Goal: Information Seeking & Learning: Find specific fact

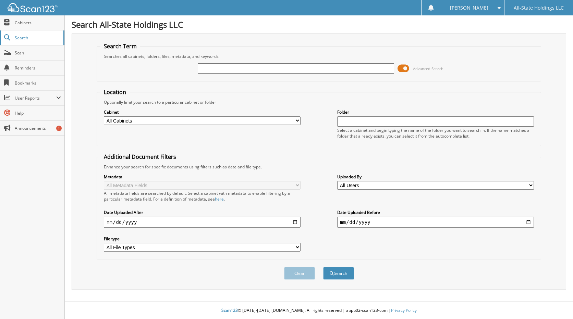
click at [14, 38] on link "Search" at bounding box center [32, 37] width 64 height 15
click at [223, 68] on input "text" at bounding box center [296, 68] width 197 height 10
type input "[PERSON_NAME]"
click at [323, 267] on button "Search" at bounding box center [338, 273] width 31 height 13
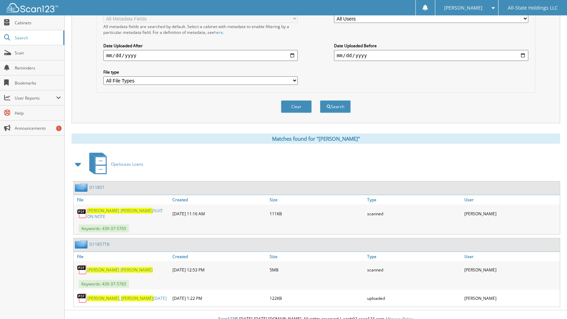
scroll to position [174, 0]
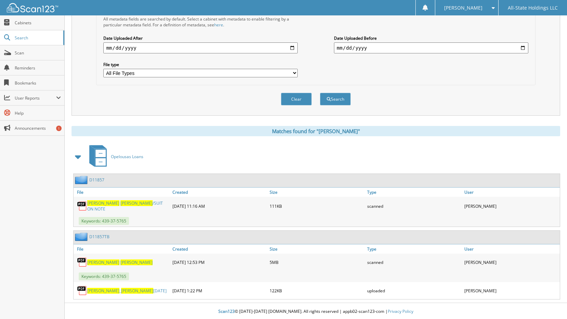
click at [104, 260] on link "DWAYNE GUILLORY" at bounding box center [119, 263] width 65 height 6
click at [83, 262] on img at bounding box center [82, 262] width 10 height 10
click at [121, 261] on span "GUILLORY" at bounding box center [137, 263] width 32 height 6
